Goal: Task Accomplishment & Management: Complete application form

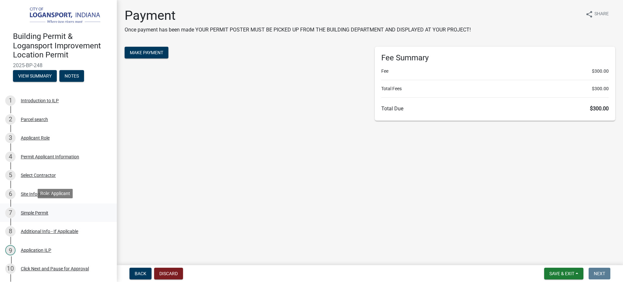
click at [30, 215] on div "7 Simple Permit" at bounding box center [55, 213] width 101 height 10
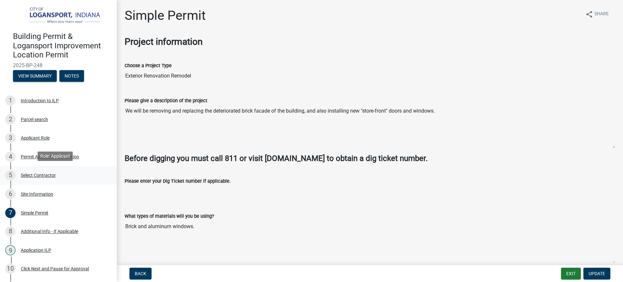
click at [31, 173] on div "Select Contractor" at bounding box center [38, 175] width 35 height 5
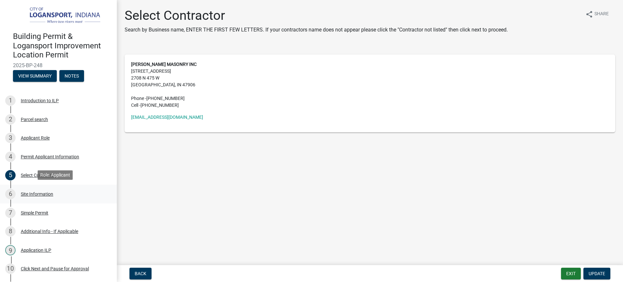
click at [31, 195] on div "Site Information" at bounding box center [37, 194] width 32 height 5
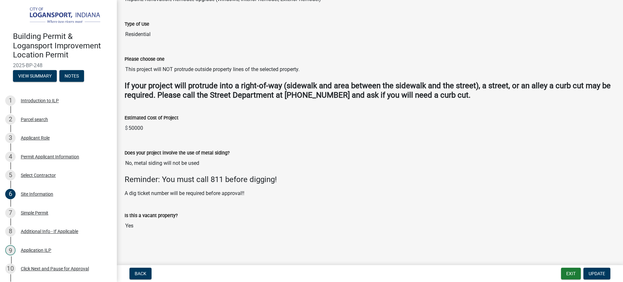
scroll to position [145, 0]
click at [30, 119] on div "Parcel search" at bounding box center [34, 119] width 27 height 5
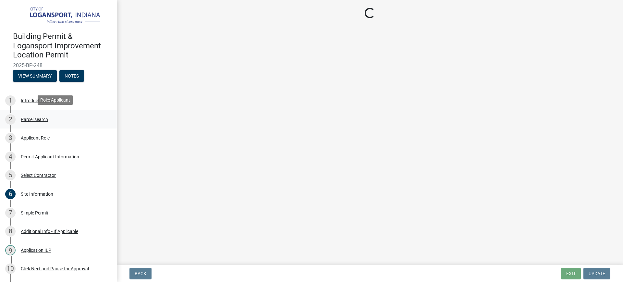
scroll to position [0, 0]
click at [33, 99] on div "Introduction to ILP" at bounding box center [40, 100] width 38 height 5
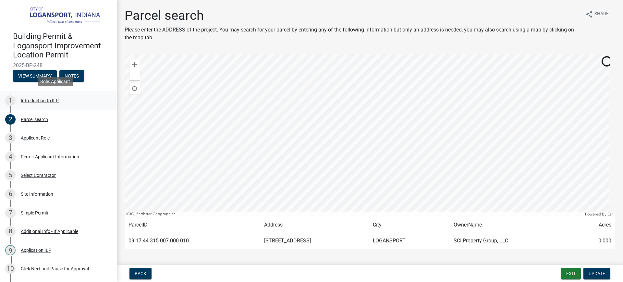
click at [30, 103] on div "1 Introduction to ILP" at bounding box center [55, 100] width 101 height 10
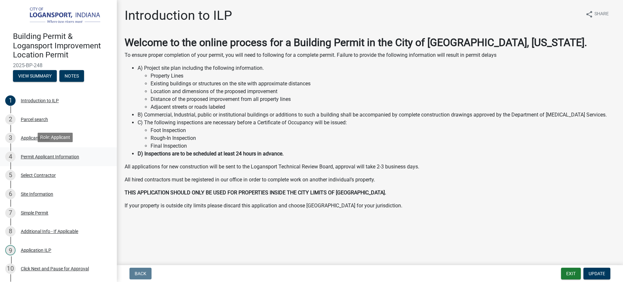
click at [29, 155] on div "Permit Applicant Information" at bounding box center [50, 156] width 58 height 5
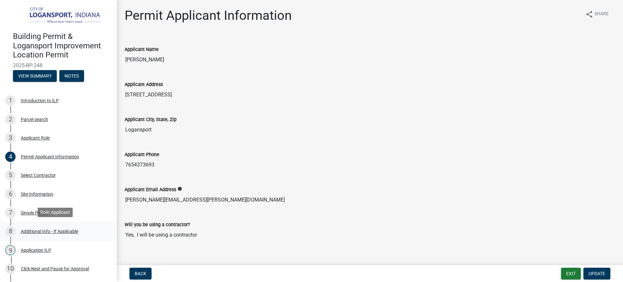
click at [39, 230] on div "Additional Info - If Applicable" at bounding box center [49, 231] width 57 height 5
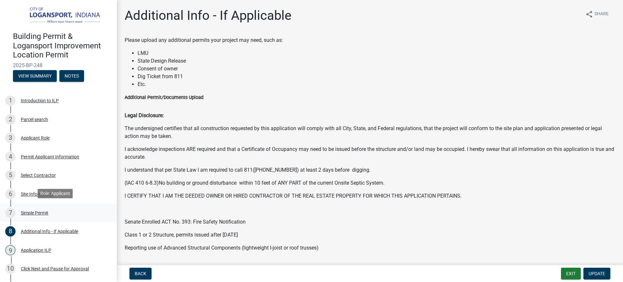
click at [35, 208] on div "7 Simple Permit" at bounding box center [55, 213] width 101 height 10
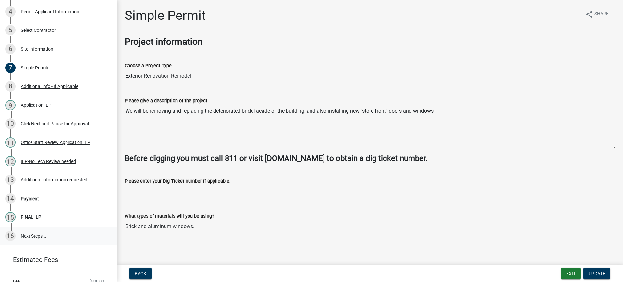
scroll to position [167, 0]
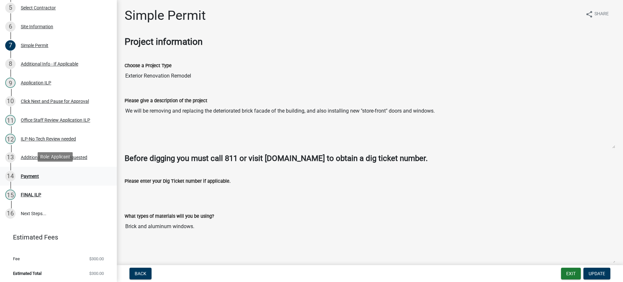
click at [23, 175] on div "Payment" at bounding box center [30, 176] width 18 height 5
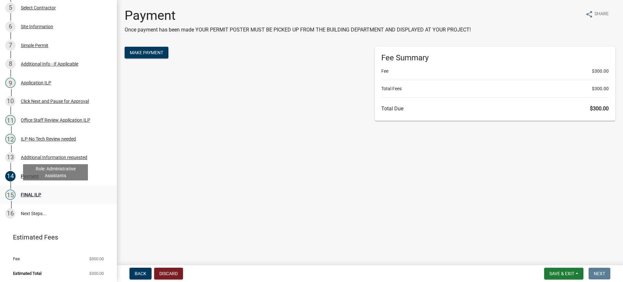
click at [34, 194] on div "FINAL ILP" at bounding box center [31, 194] width 20 height 5
drag, startPoint x: 363, startPoint y: 157, endPoint x: 339, endPoint y: 165, distance: 25.6
click at [363, 157] on main "Payment Once payment has been made YOUR PERMIT POSTER MUST BE PICKED UP FROM TH…" at bounding box center [370, 131] width 506 height 263
click at [145, 51] on span "Make Payment" at bounding box center [146, 52] width 33 height 5
